Goal: Transaction & Acquisition: Purchase product/service

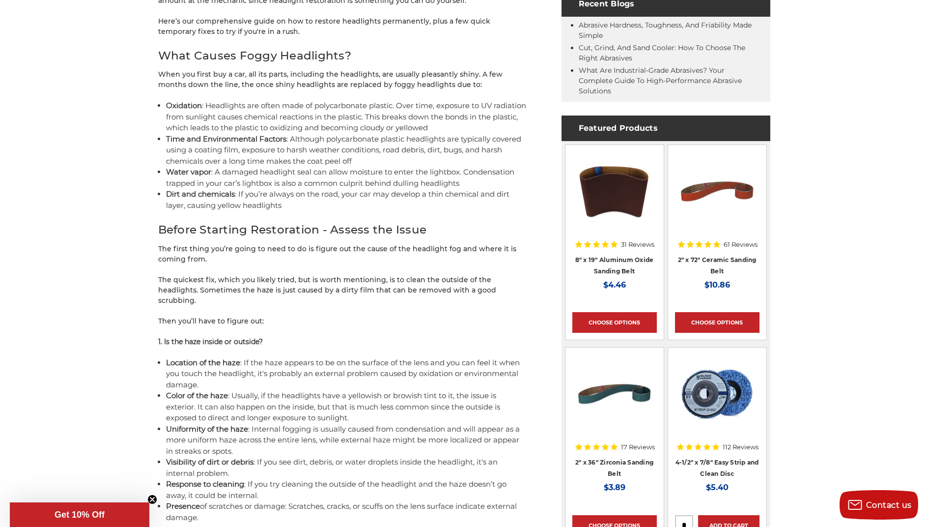
scroll to position [541, 0]
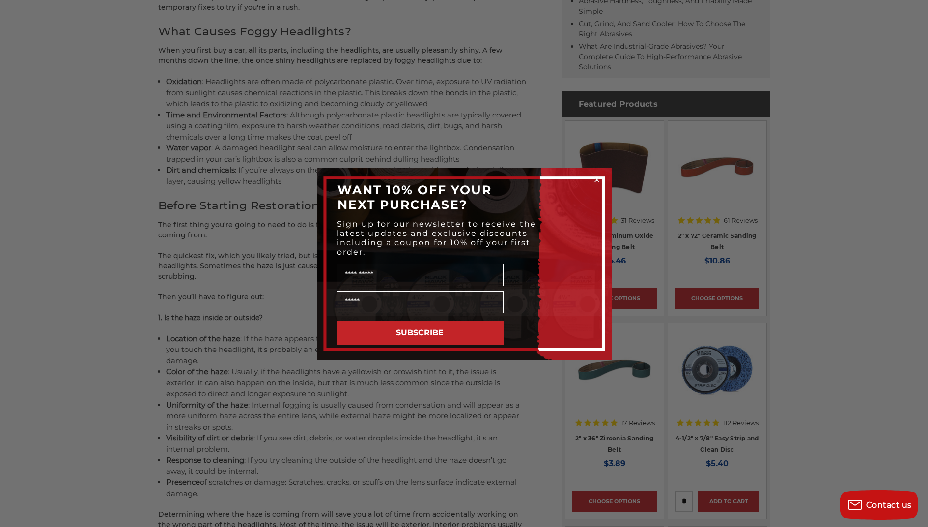
click at [598, 177] on circle "Close dialog" at bounding box center [596, 179] width 9 height 9
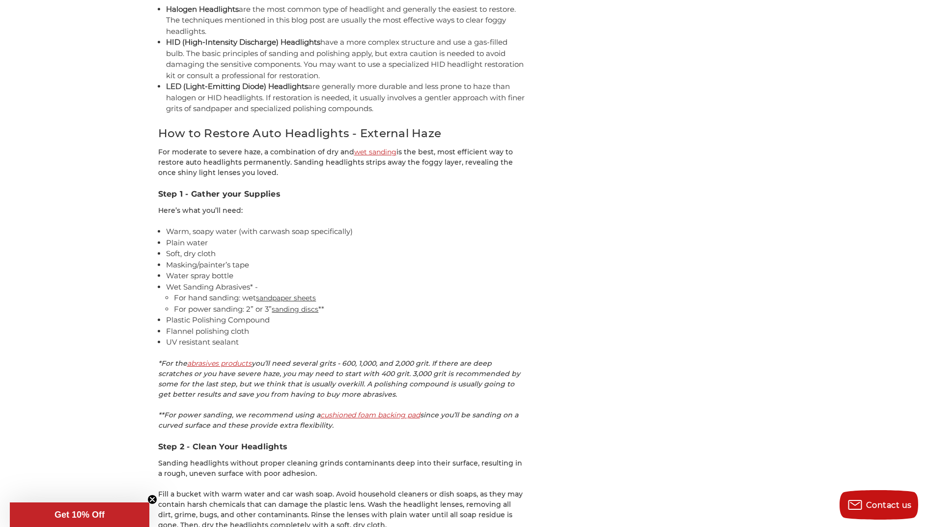
scroll to position [1671, 0]
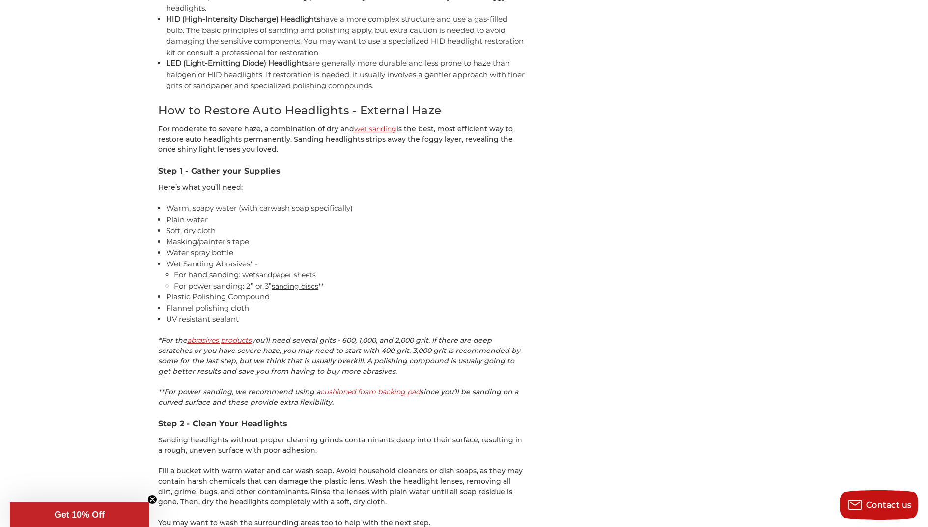
click at [282, 270] on link "sandpaper sheets" at bounding box center [286, 274] width 60 height 9
